Goal: Task Accomplishment & Management: Use online tool/utility

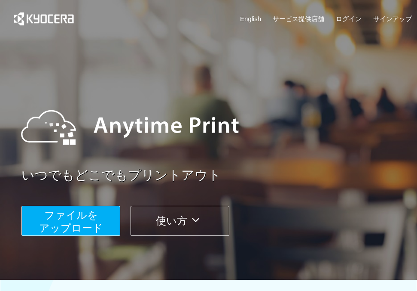
click at [93, 228] on span "ファイルを ​​アップロード" at bounding box center [71, 221] width 64 height 25
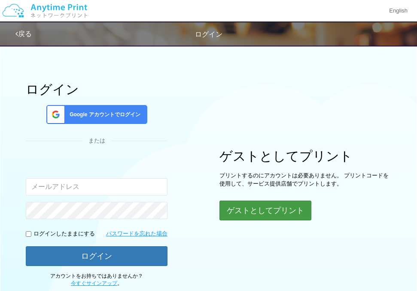
click at [243, 205] on button "ゲストとしてプリント" at bounding box center [266, 210] width 92 height 20
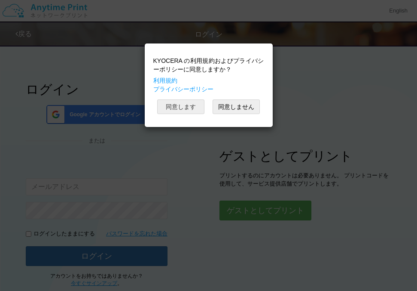
click at [182, 103] on button "同意します" at bounding box center [180, 106] width 47 height 15
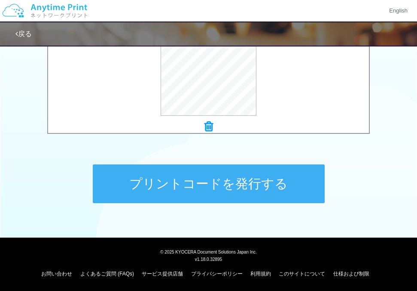
scroll to position [363, 0]
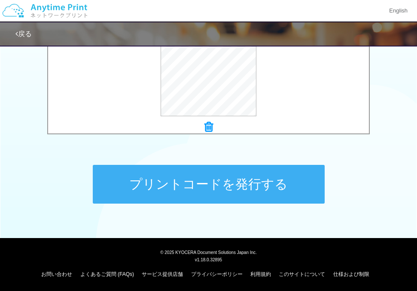
click at [160, 170] on button "プリントコードを発行する" at bounding box center [209, 184] width 232 height 39
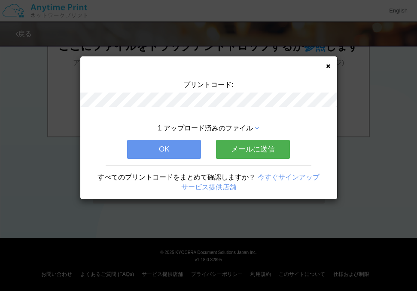
scroll to position [0, 0]
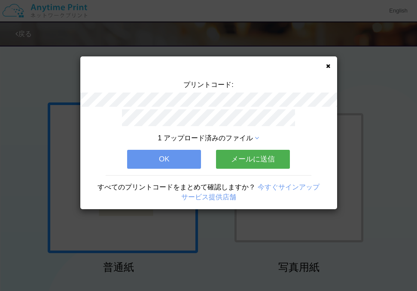
click at [244, 163] on button "メールに送信" at bounding box center [253, 159] width 74 height 19
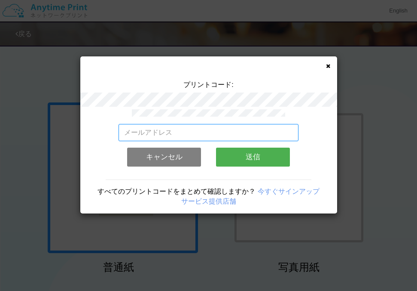
click at [205, 131] on input "email" at bounding box center [209, 132] width 180 height 17
type input "[EMAIL_ADDRESS][DOMAIN_NAME]"
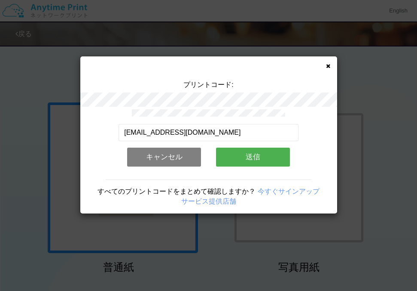
click at [242, 163] on button "送信" at bounding box center [253, 156] width 74 height 19
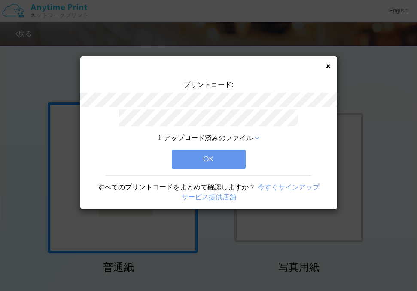
click at [223, 160] on button "OK" at bounding box center [209, 159] width 74 height 19
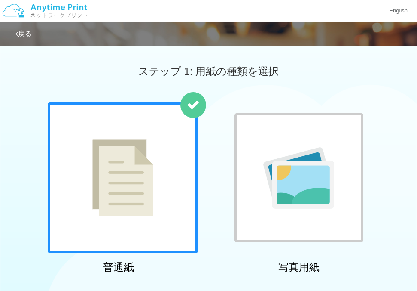
click at [146, 168] on img at bounding box center [122, 177] width 61 height 77
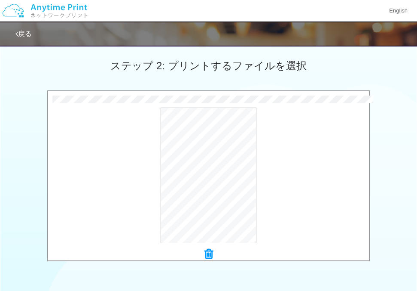
scroll to position [268, 0]
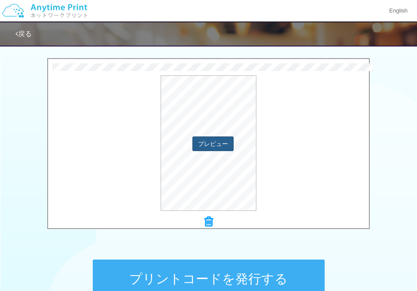
click at [217, 138] on button "プレビュー" at bounding box center [213, 143] width 41 height 15
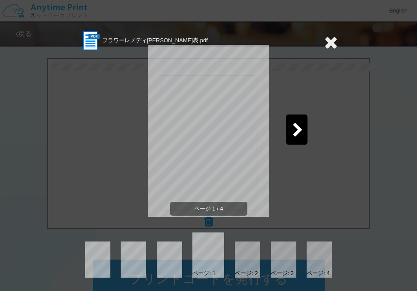
click at [300, 135] on icon at bounding box center [298, 130] width 11 height 15
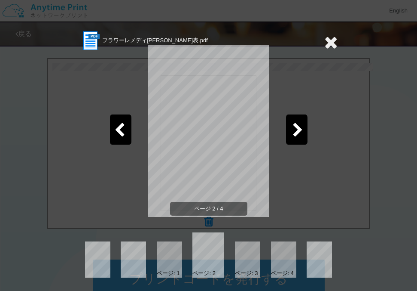
click at [300, 135] on icon at bounding box center [298, 130] width 11 height 15
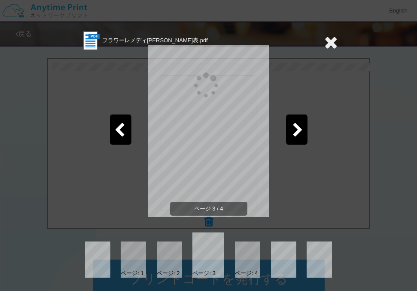
click at [300, 135] on icon at bounding box center [298, 130] width 11 height 15
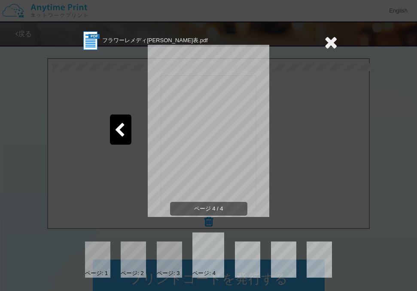
click at [331, 43] on icon at bounding box center [331, 42] width 13 height 17
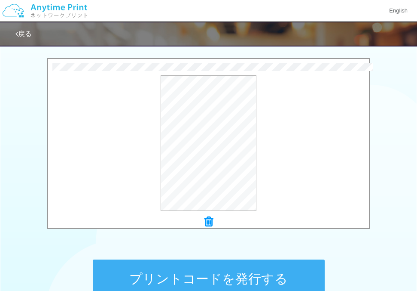
click at [206, 260] on button "プリントコードを発行する" at bounding box center [209, 278] width 232 height 39
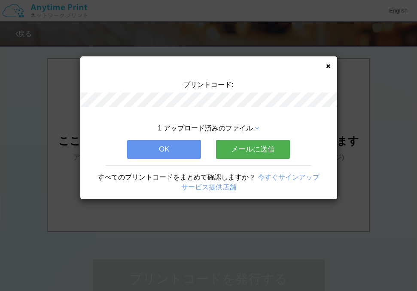
scroll to position [0, 0]
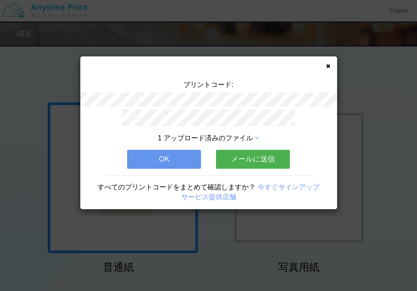
click at [255, 157] on button "メールに送信" at bounding box center [253, 159] width 74 height 19
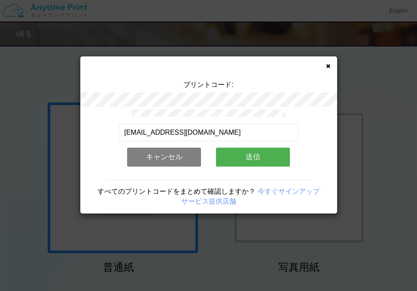
click at [255, 157] on button "送信" at bounding box center [253, 156] width 74 height 19
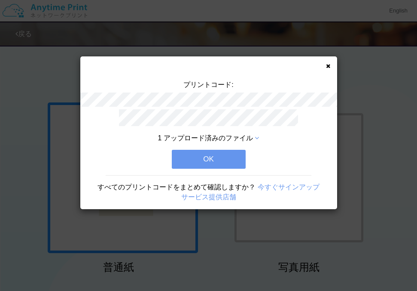
click at [217, 156] on button "OK" at bounding box center [209, 159] width 74 height 19
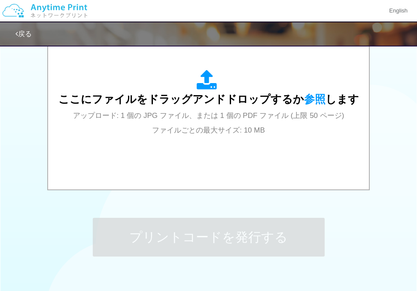
scroll to position [316, 0]
